Goal: Task Accomplishment & Management: Use online tool/utility

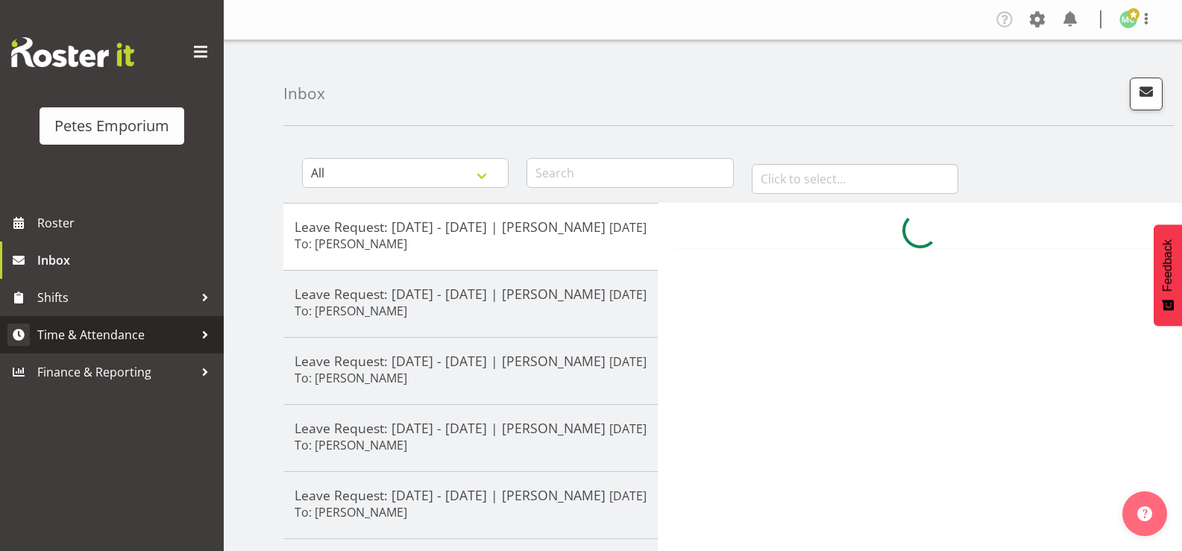
click at [115, 337] on span "Time & Attendance" at bounding box center [115, 335] width 157 height 22
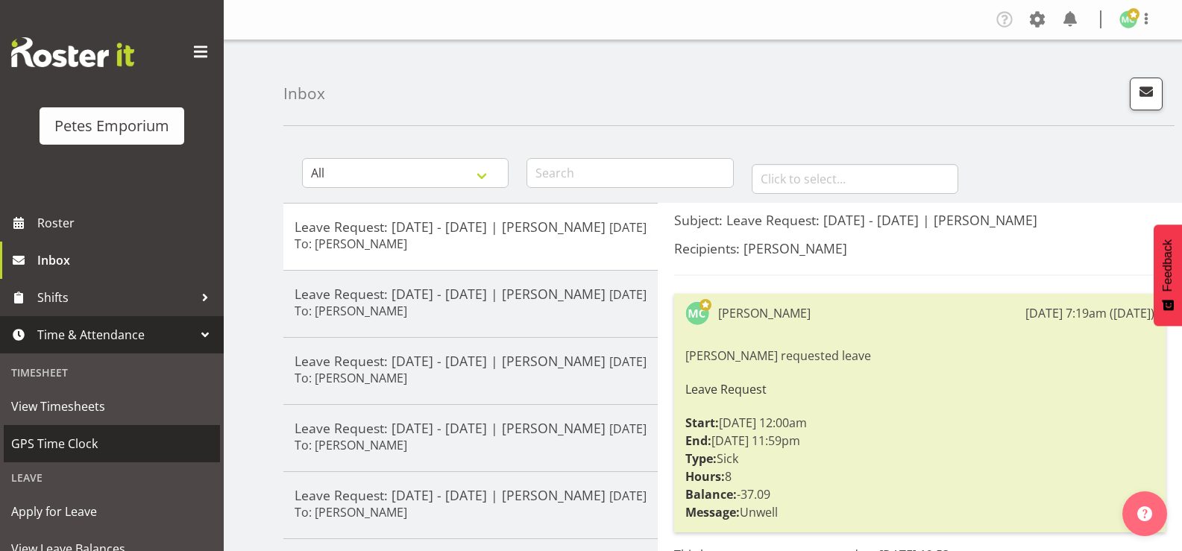
click at [66, 446] on span "GPS Time Clock" at bounding box center [111, 444] width 201 height 22
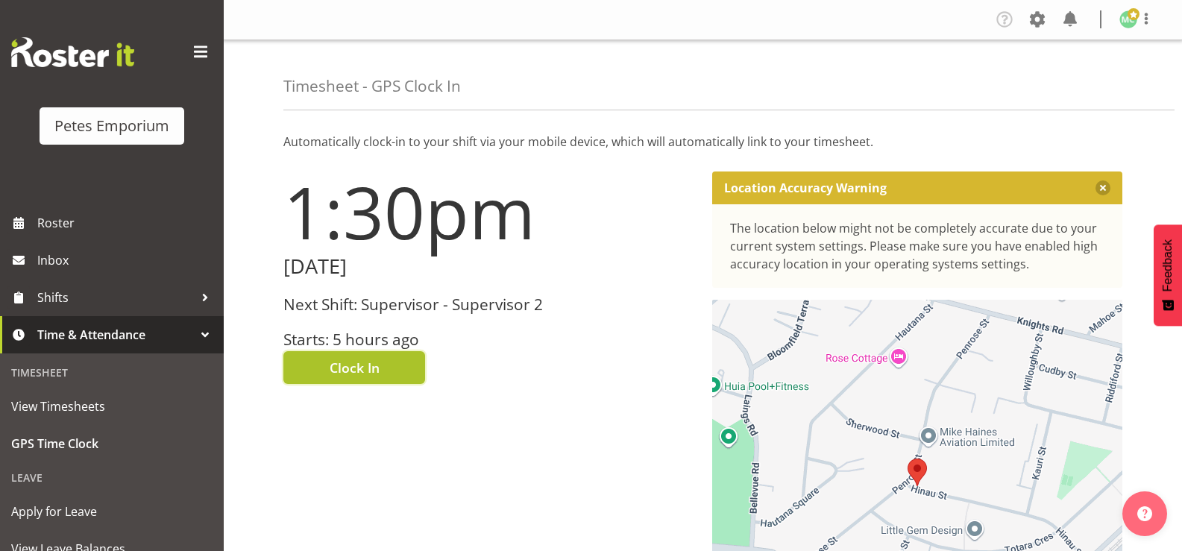
click at [326, 366] on button "Clock In" at bounding box center [354, 367] width 142 height 33
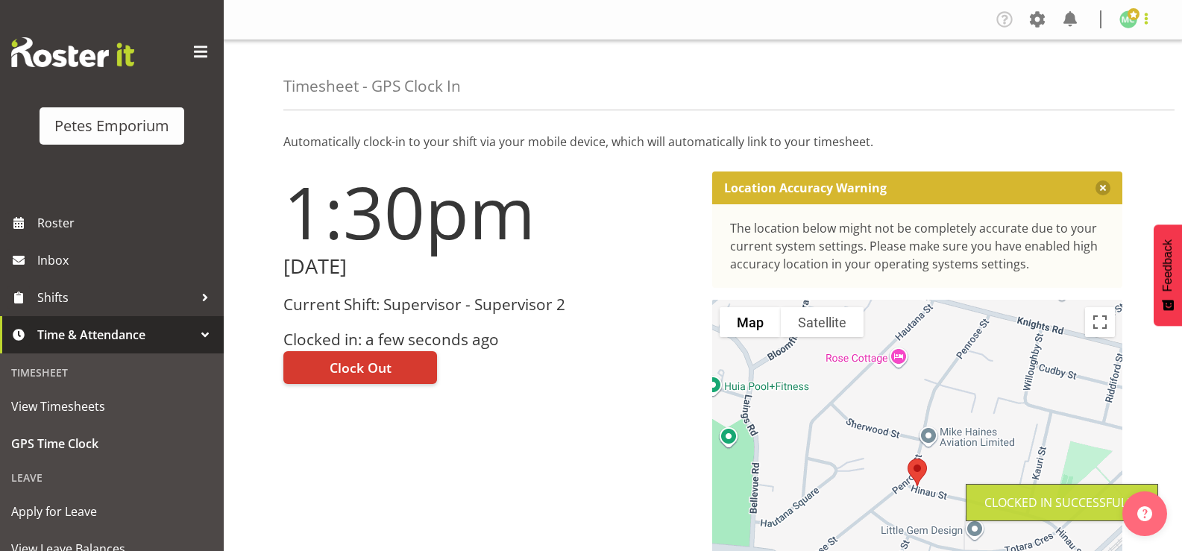
click at [1144, 24] on span at bounding box center [1147, 19] width 18 height 18
click at [1113, 88] on link "Log Out" at bounding box center [1083, 78] width 143 height 27
